Goal: Task Accomplishment & Management: Use online tool/utility

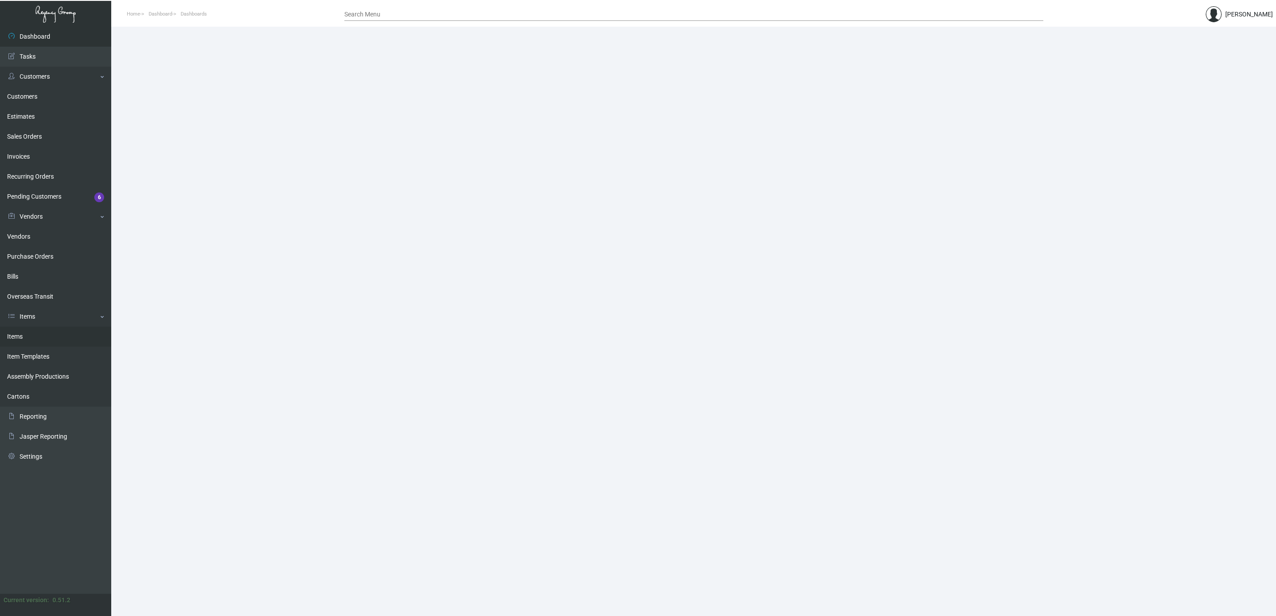
click at [25, 338] on link "Items" at bounding box center [55, 337] width 111 height 20
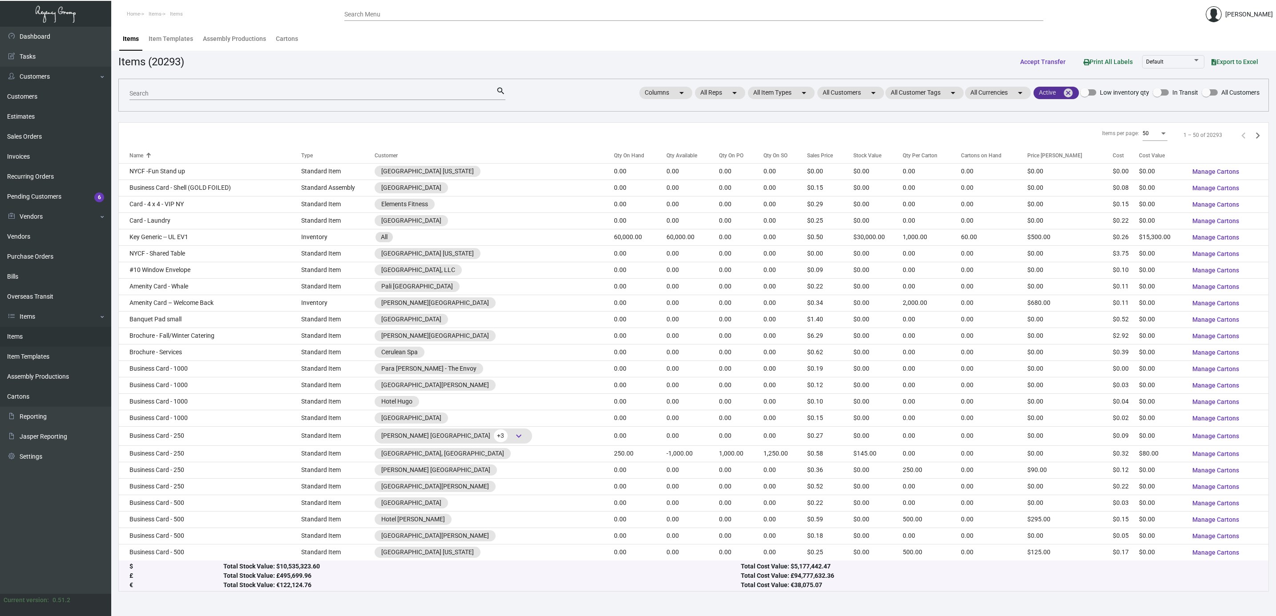
click at [1065, 97] on mat-icon "cancel" at bounding box center [1068, 93] width 11 height 11
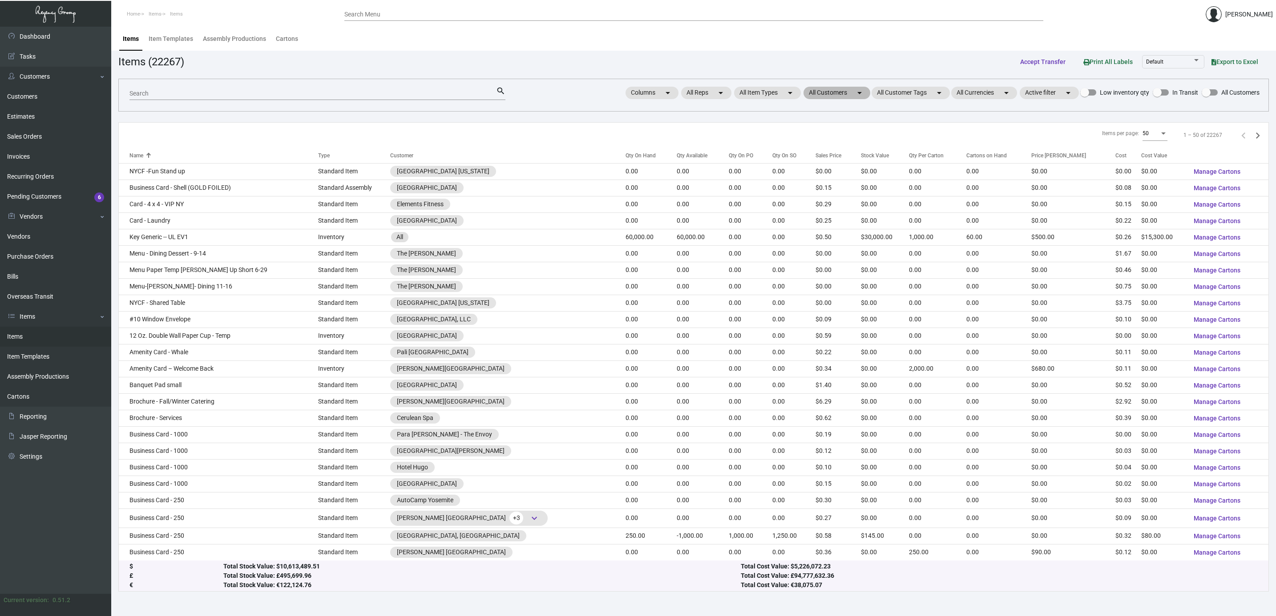
click at [829, 96] on mat-chip "All Customers arrow_drop_down" at bounding box center [836, 93] width 67 height 12
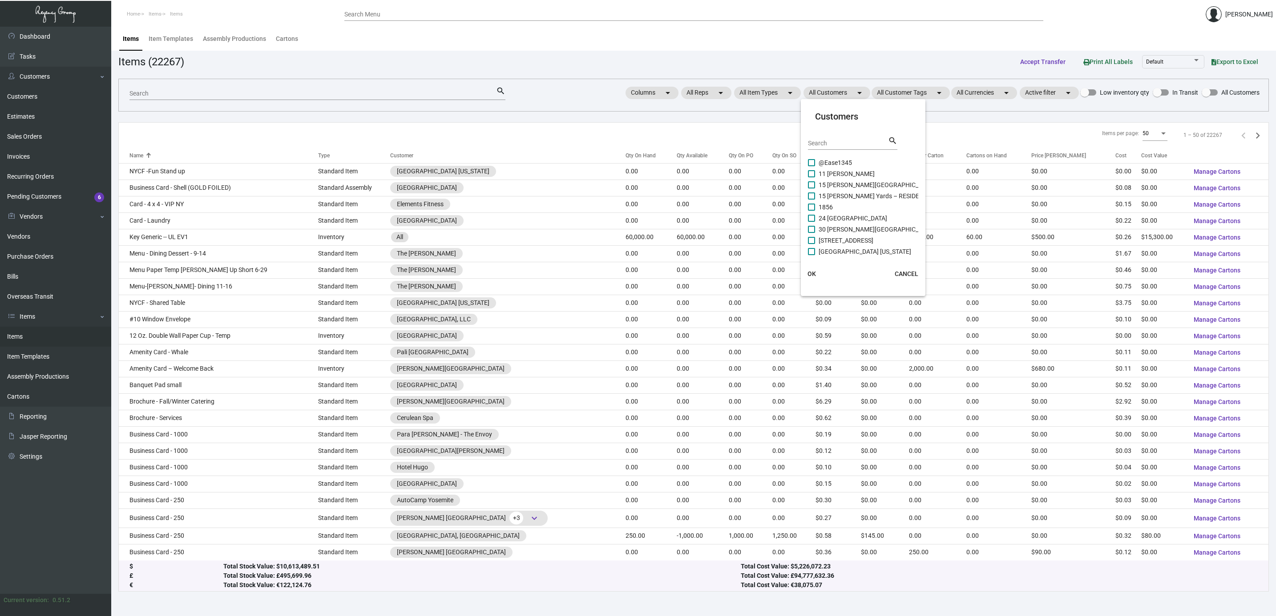
click at [836, 139] on div "Search" at bounding box center [848, 143] width 80 height 14
type input "padre"
click at [846, 187] on span "[GEOGRAPHIC_DATA] [GEOGRAPHIC_DATA]" at bounding box center [878, 185] width 121 height 11
click at [811, 189] on input "[GEOGRAPHIC_DATA] [GEOGRAPHIC_DATA]" at bounding box center [811, 189] width 0 height 0
checkbox input "true"
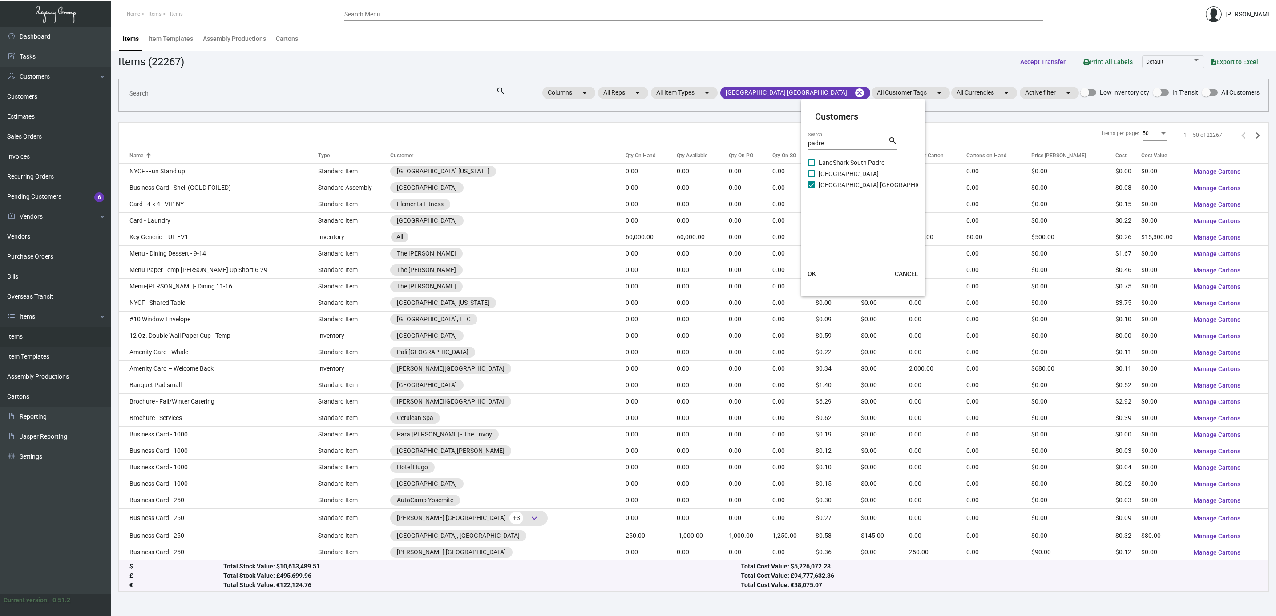
click at [844, 171] on span "[GEOGRAPHIC_DATA]" at bounding box center [848, 174] width 60 height 11
click at [811, 177] on input "[GEOGRAPHIC_DATA]" at bounding box center [811, 177] width 0 height 0
checkbox input "true"
click at [841, 161] on span "LandShark South Padre" at bounding box center [851, 162] width 66 height 11
click at [811, 166] on input "LandShark South Padre" at bounding box center [811, 166] width 0 height 0
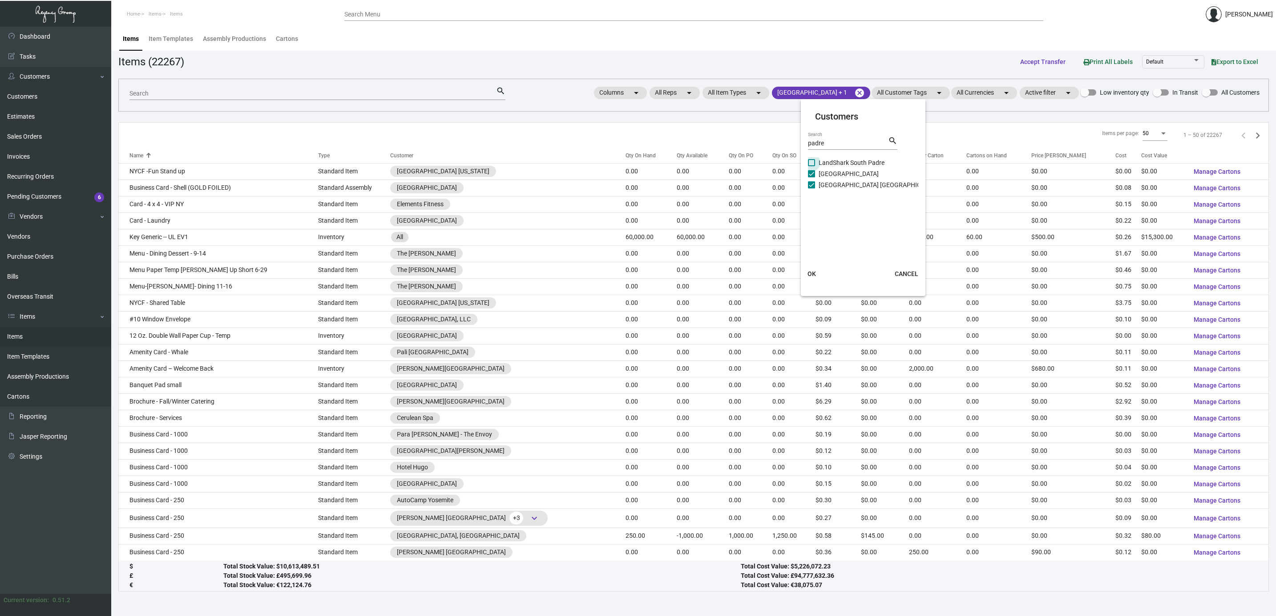
checkbox input "true"
click at [811, 271] on span "OK" at bounding box center [811, 273] width 8 height 7
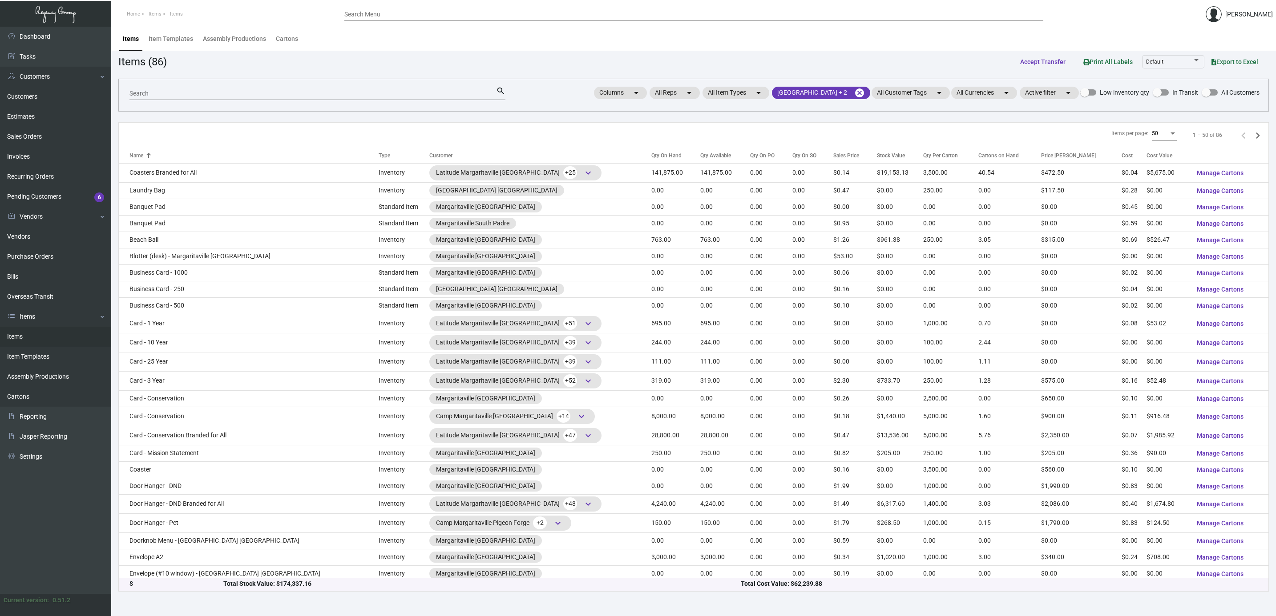
click at [1152, 135] on span "50" at bounding box center [1155, 133] width 6 height 6
click at [1150, 146] on span "100" at bounding box center [1154, 150] width 25 height 16
click at [651, 155] on div "Qty On Hand" at bounding box center [666, 156] width 30 height 8
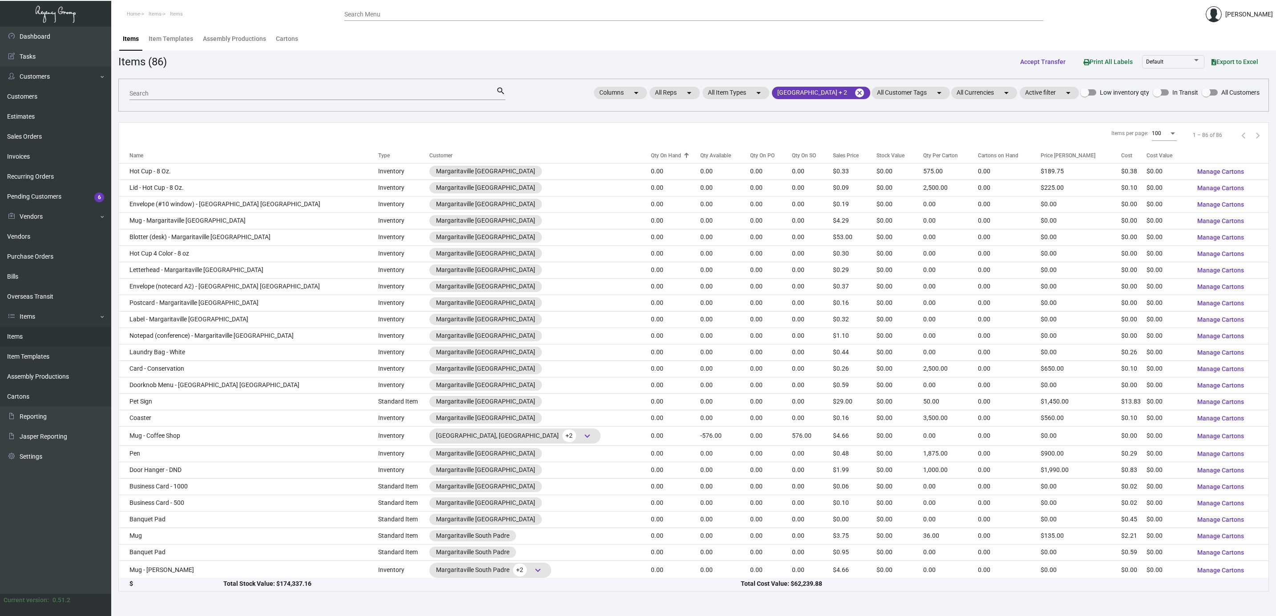
click at [651, 155] on div "Qty On Hand" at bounding box center [666, 156] width 30 height 8
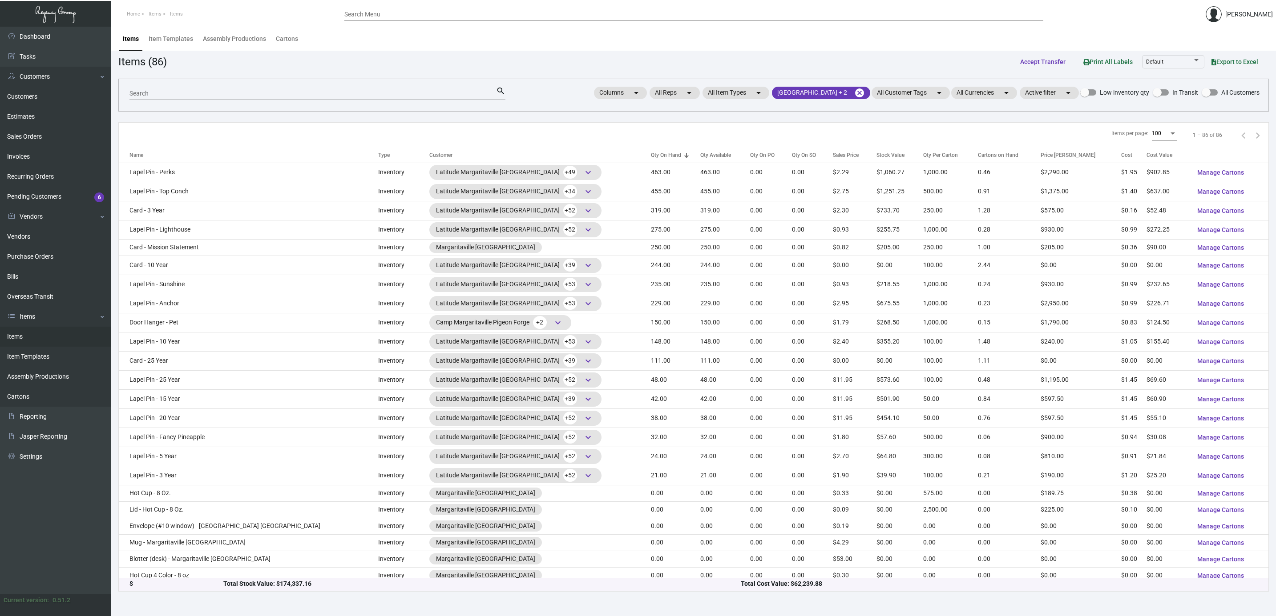
scroll to position [934, 0]
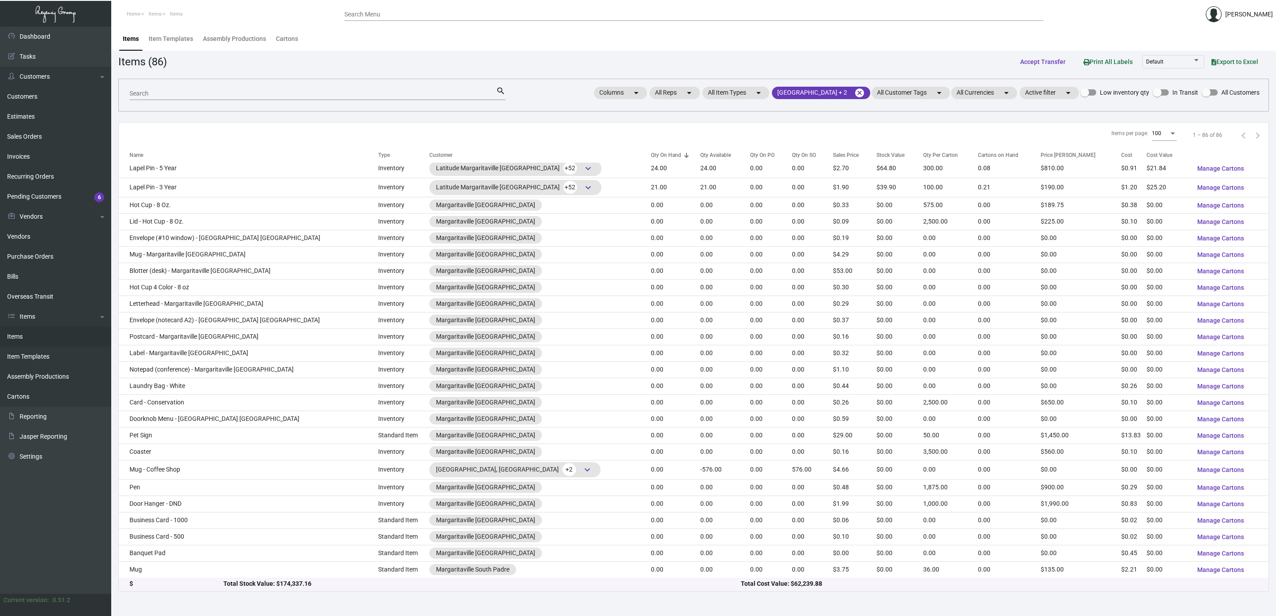
click at [386, 95] on input "Search" at bounding box center [312, 93] width 367 height 7
type input "p"
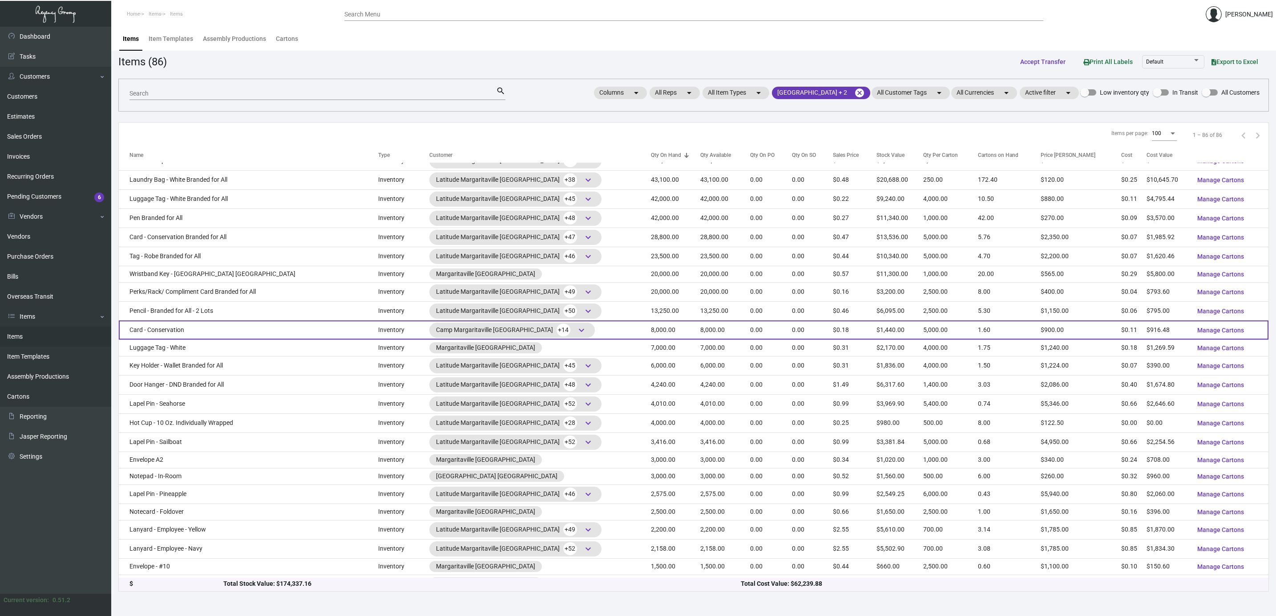
scroll to position [0, 0]
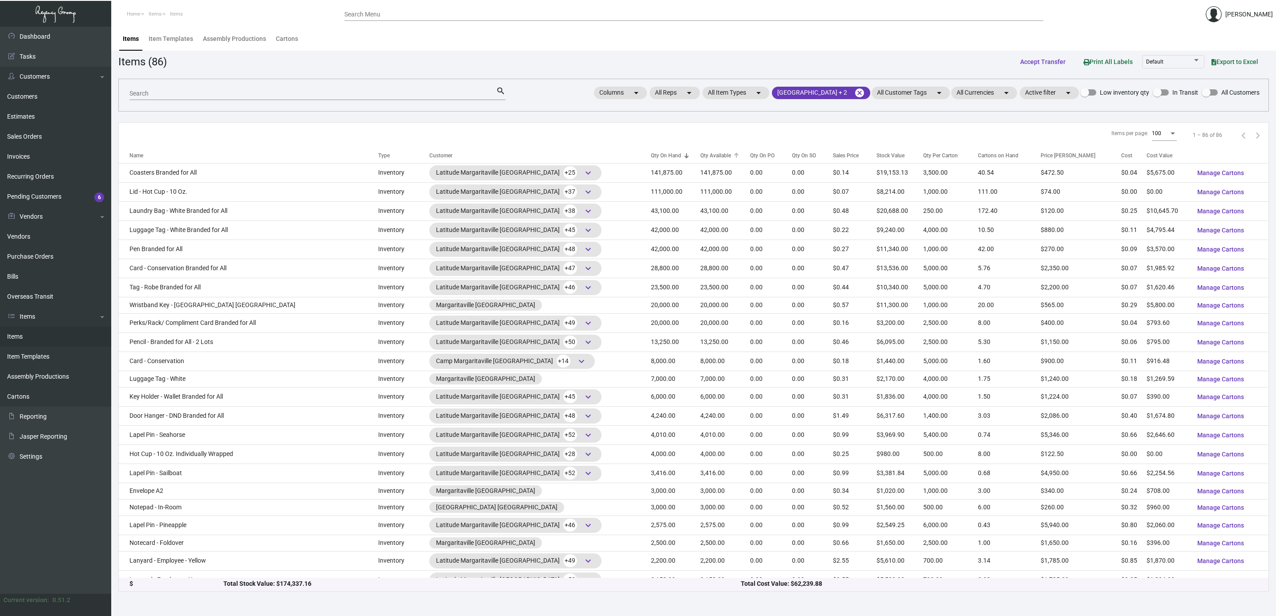
click at [700, 157] on div "Qty Available" at bounding box center [715, 156] width 31 height 8
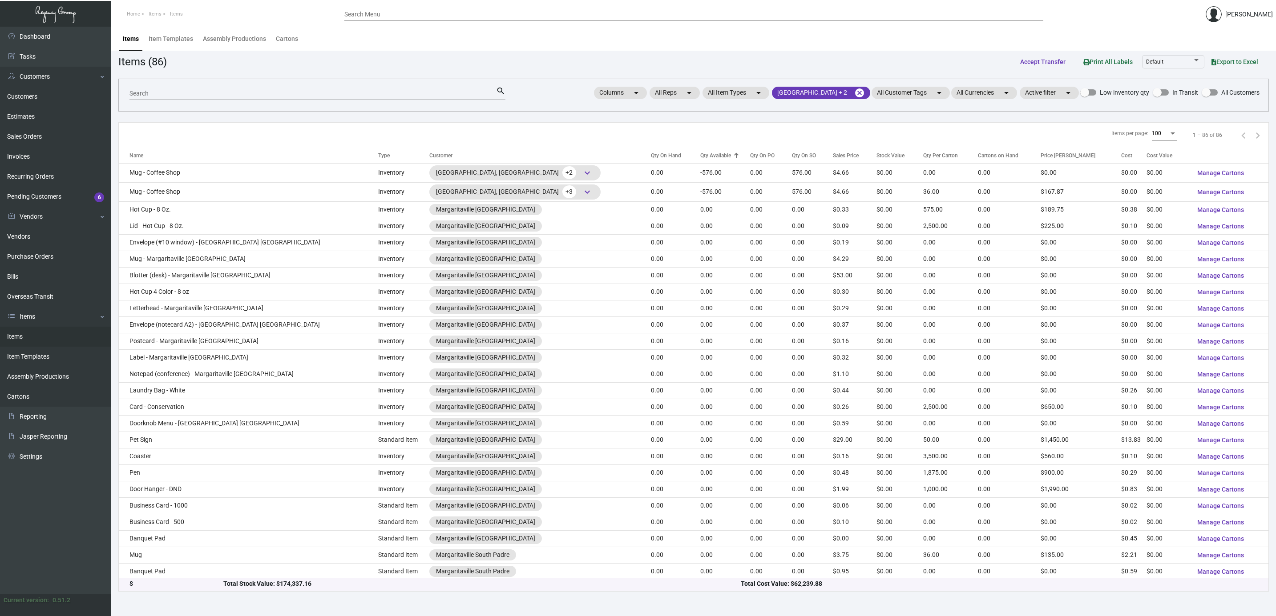
click at [700, 153] on div "Qty Available" at bounding box center [715, 156] width 31 height 8
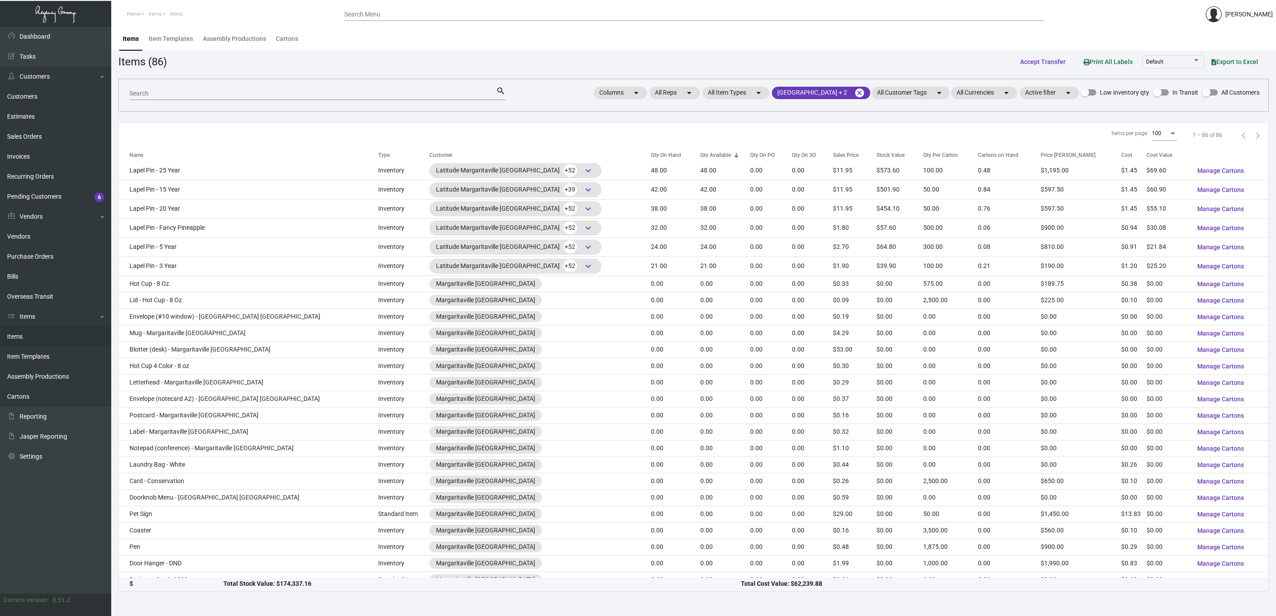
scroll to position [1134, 0]
